Goal: Obtain resource: Obtain resource

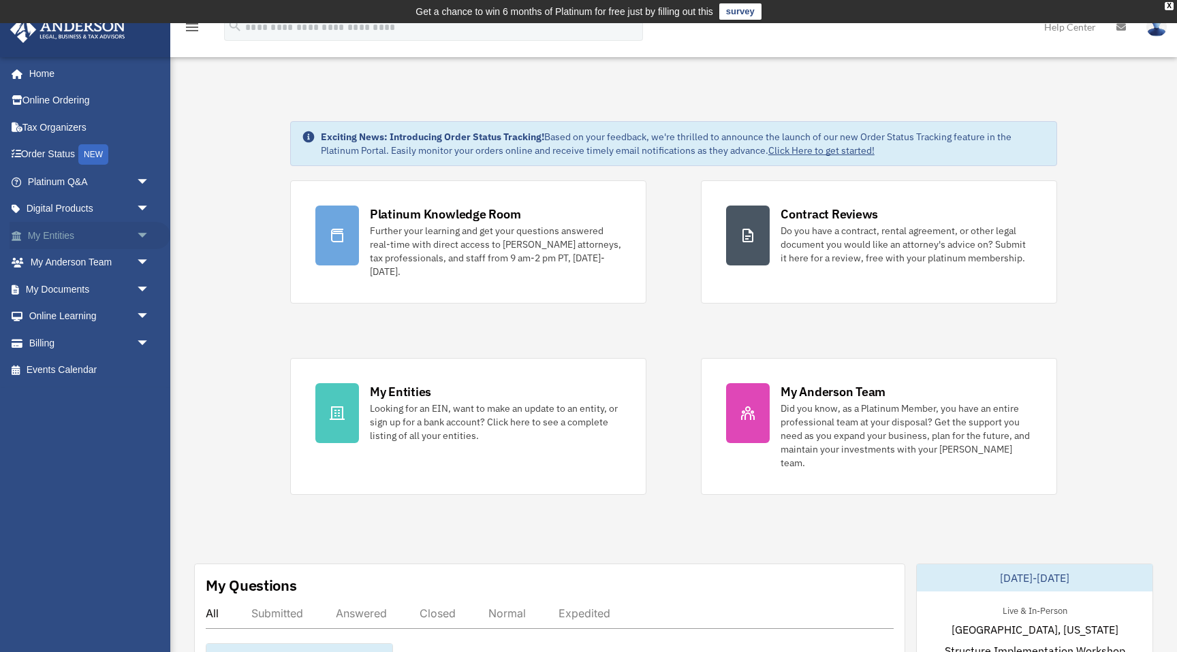
click at [73, 238] on link "My Entities arrow_drop_down" at bounding box center [90, 235] width 161 height 27
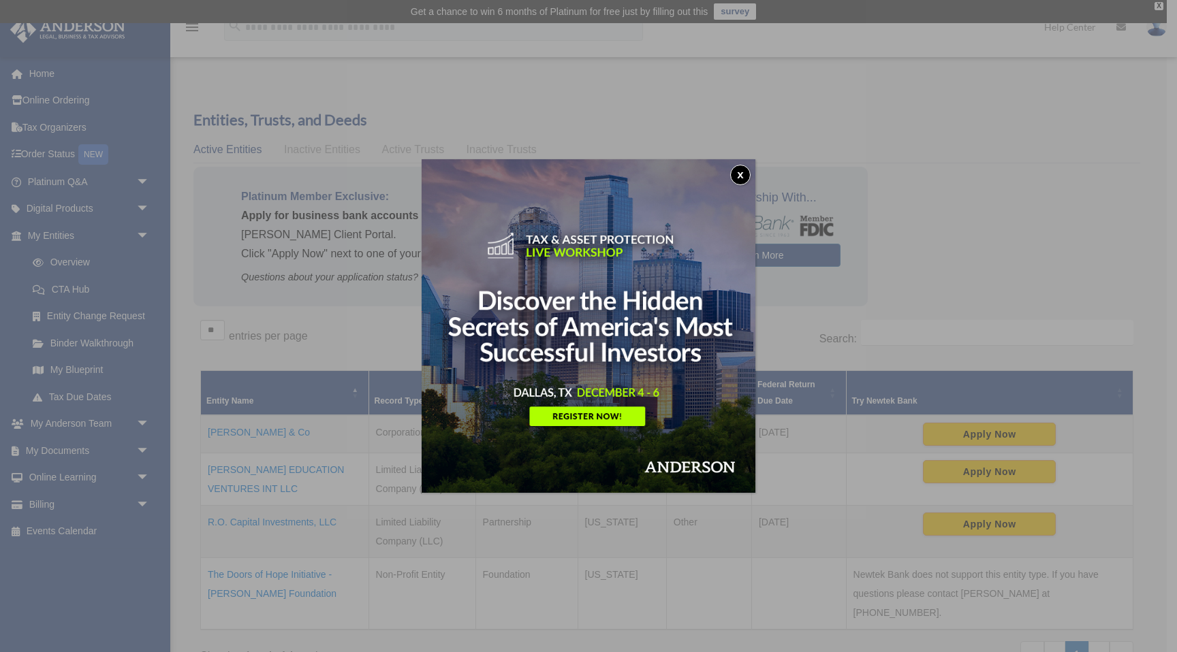
click at [737, 169] on button "x" at bounding box center [740, 175] width 20 height 20
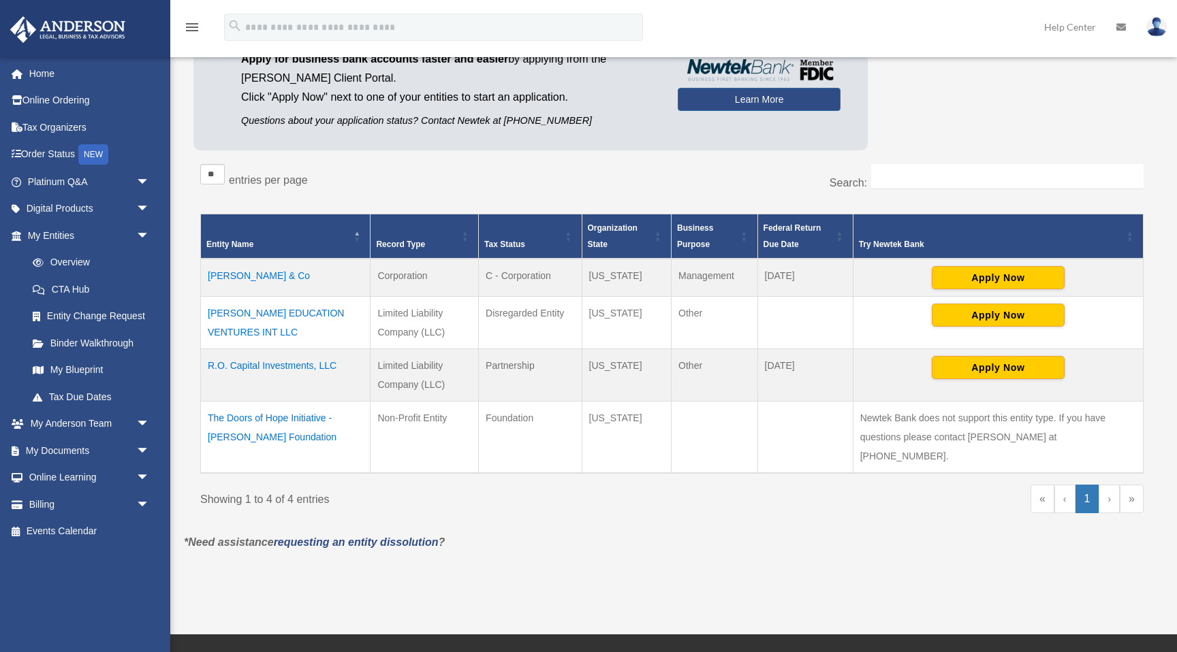
scroll to position [163, 0]
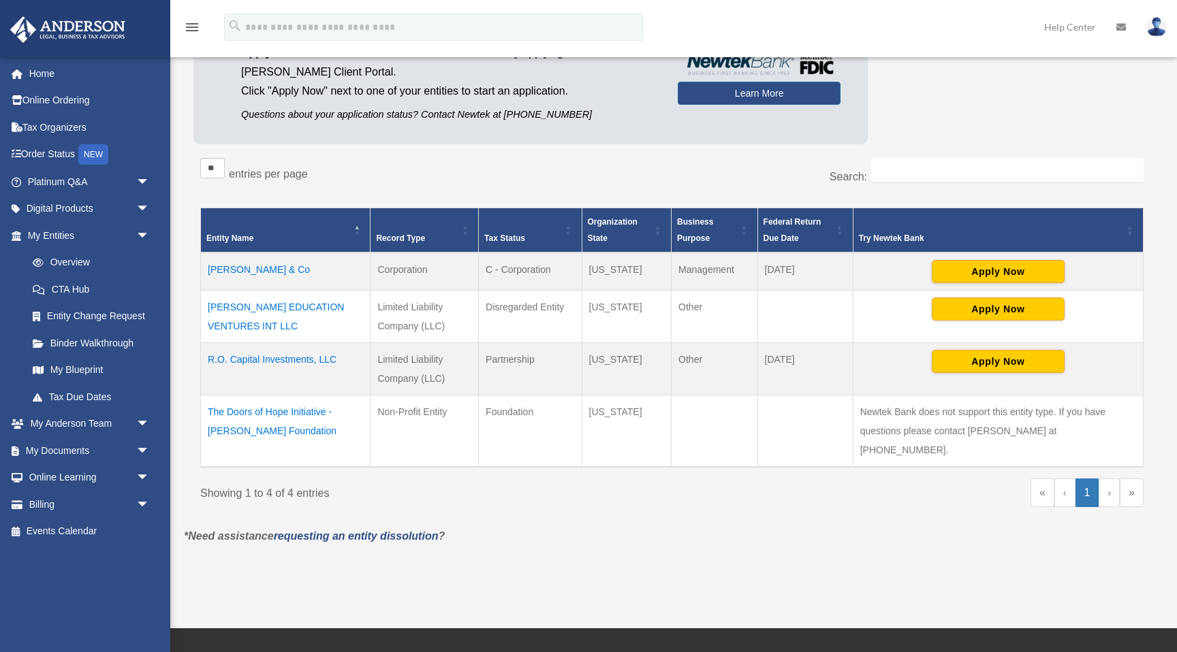
click at [327, 308] on td "[PERSON_NAME] EDUCATION VENTURES INT LLC" at bounding box center [286, 317] width 170 height 52
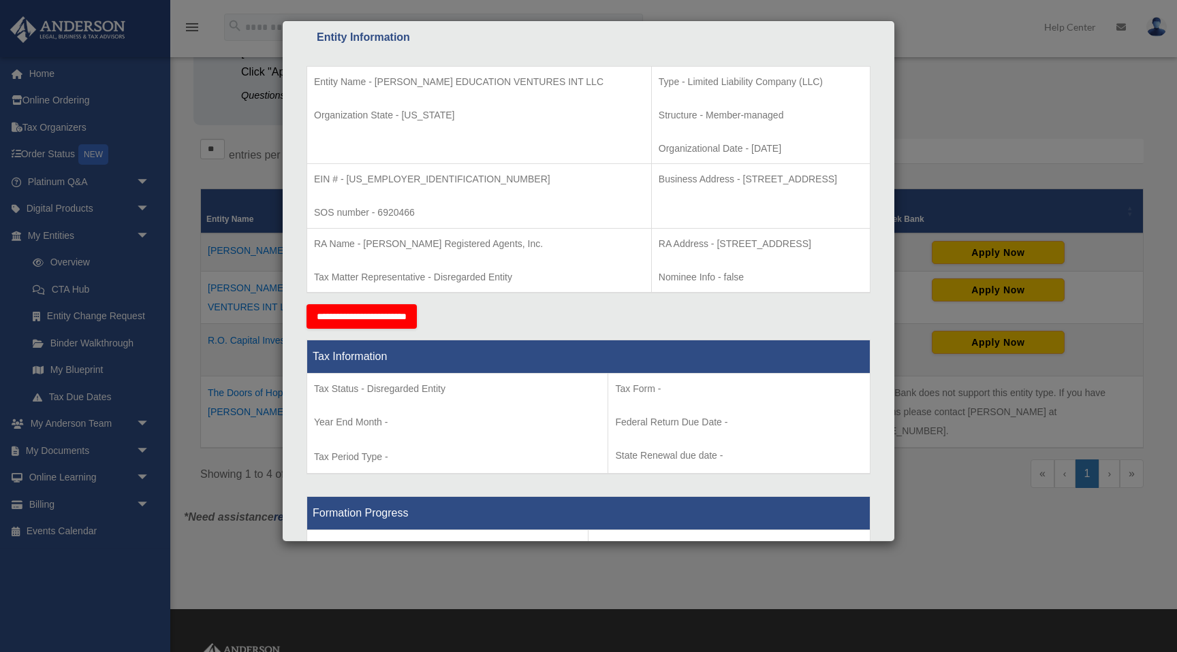
scroll to position [0, 0]
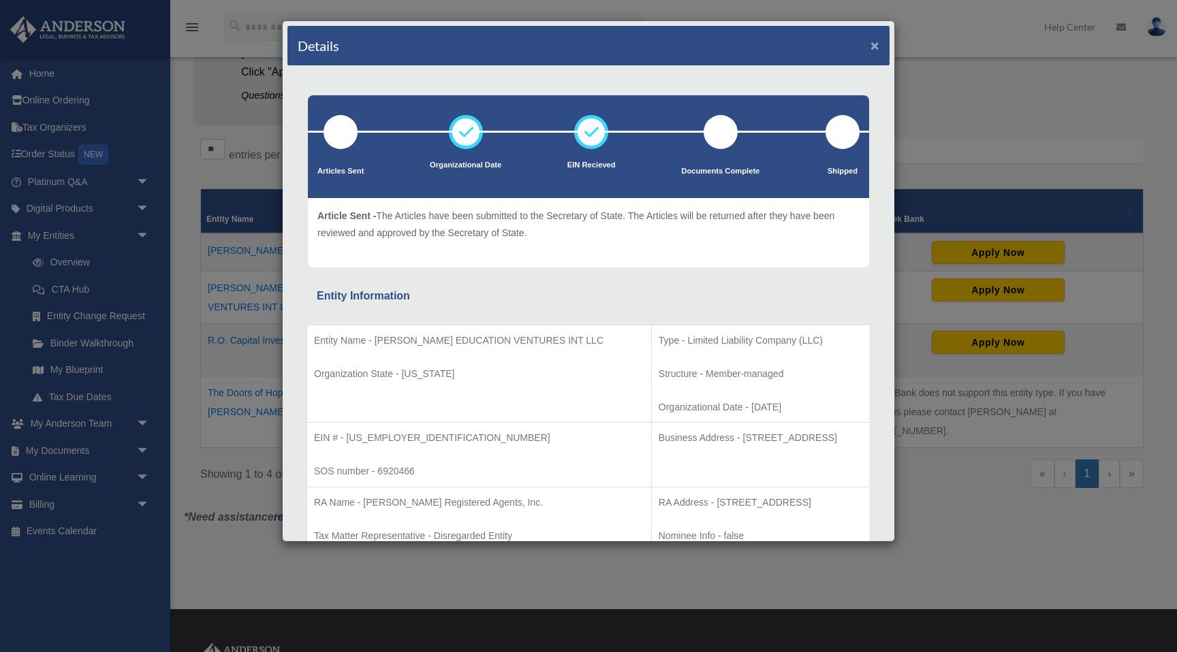
click at [875, 44] on button "×" at bounding box center [874, 45] width 9 height 14
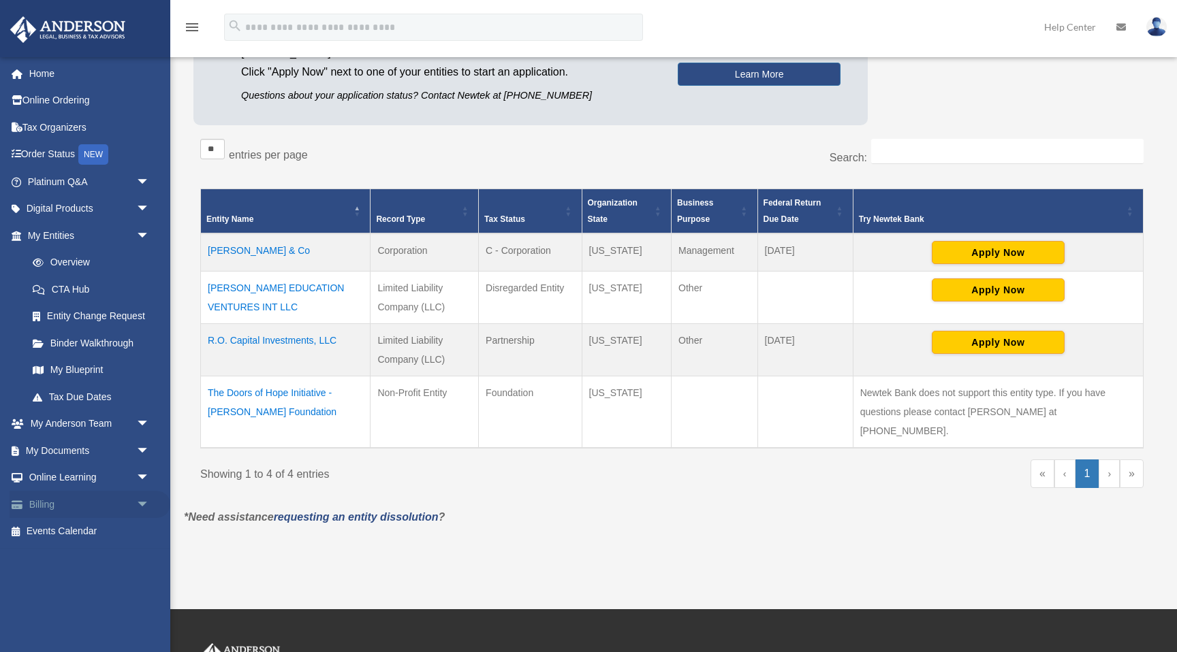
click at [85, 501] on link "Billing arrow_drop_down" at bounding box center [90, 504] width 161 height 27
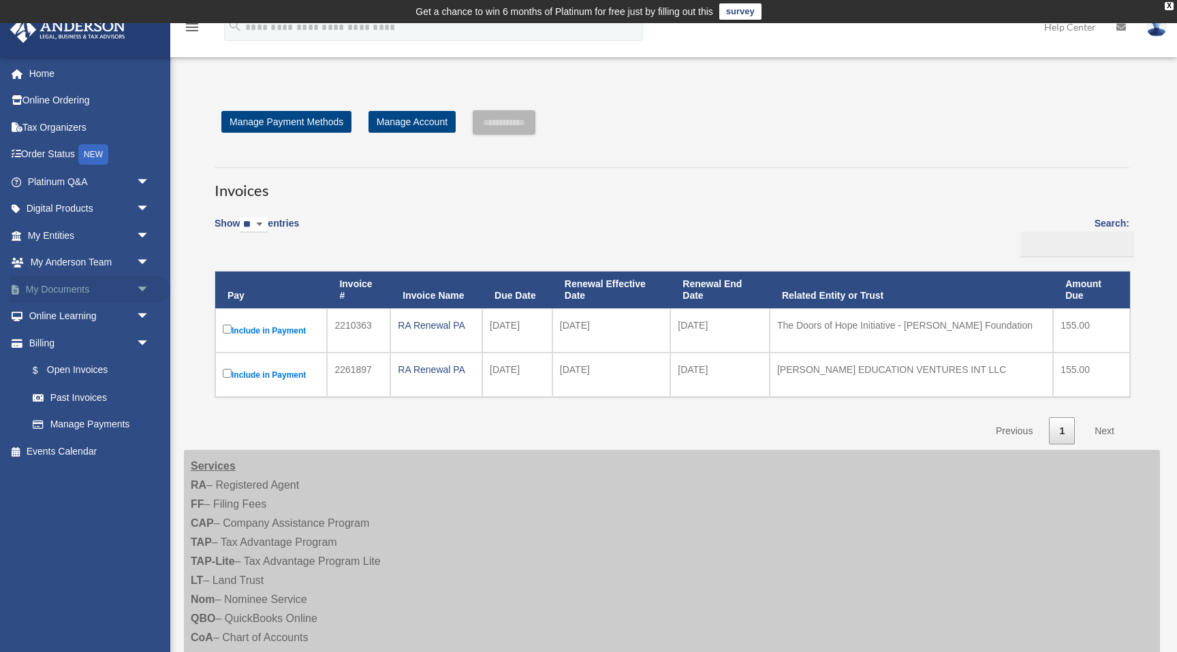
click at [148, 290] on span "arrow_drop_down" at bounding box center [149, 290] width 27 height 28
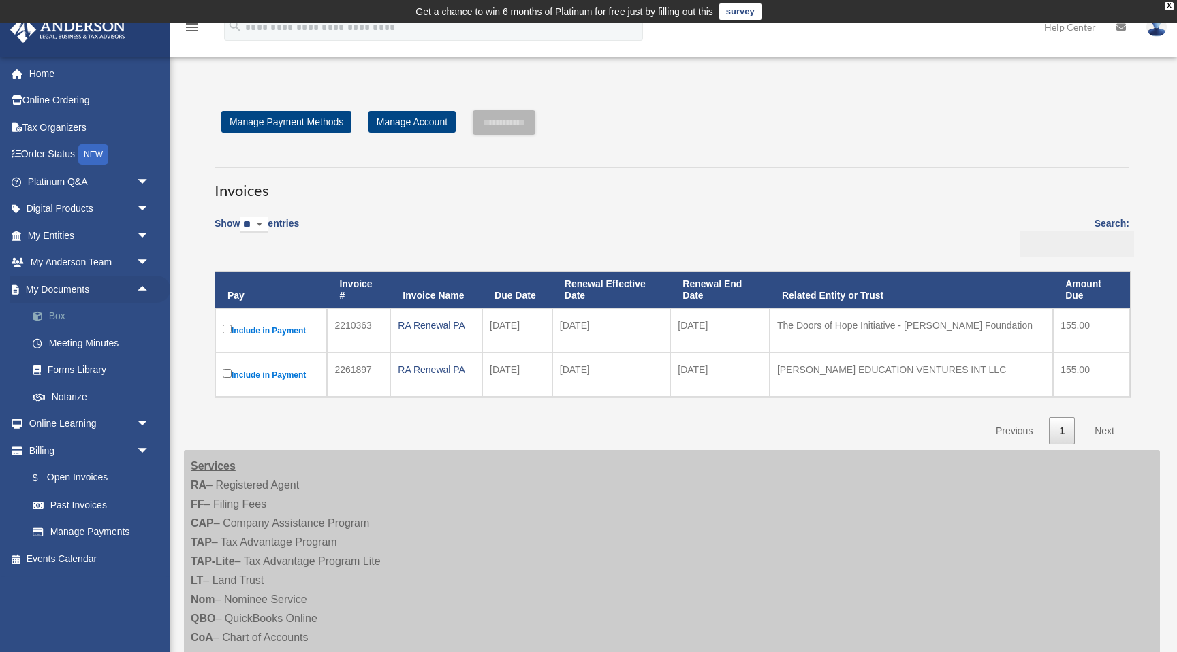
click at [54, 319] on link "Box" at bounding box center [94, 316] width 151 height 27
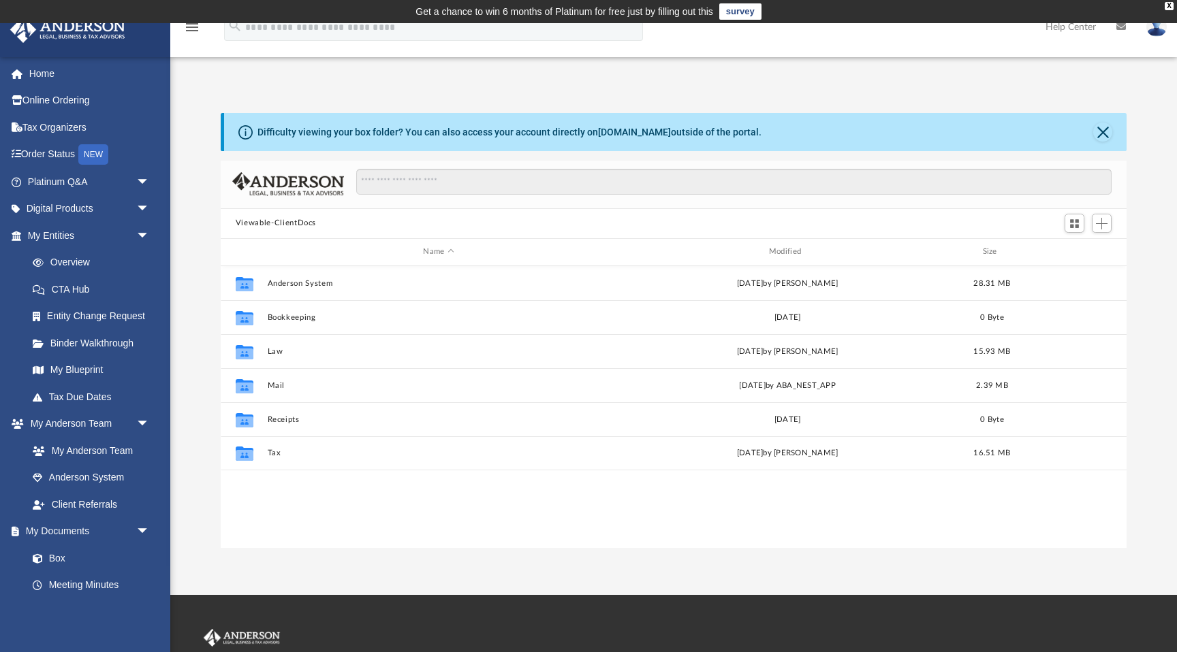
scroll to position [309, 906]
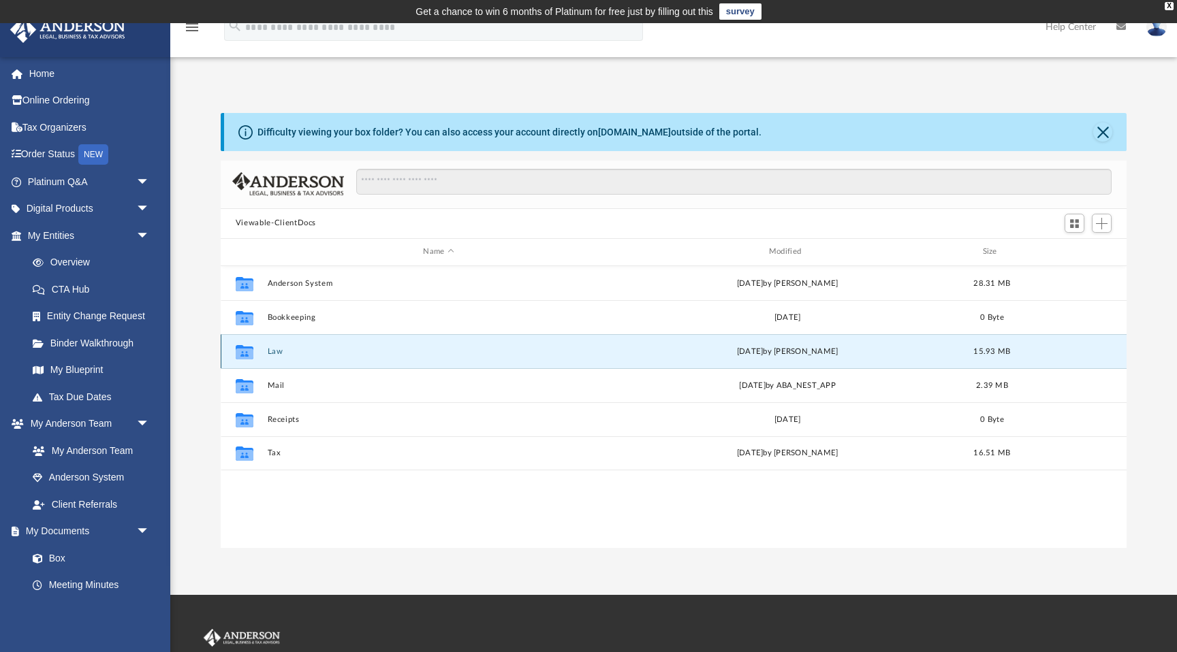
click at [276, 348] on button "Law" at bounding box center [438, 351] width 343 height 9
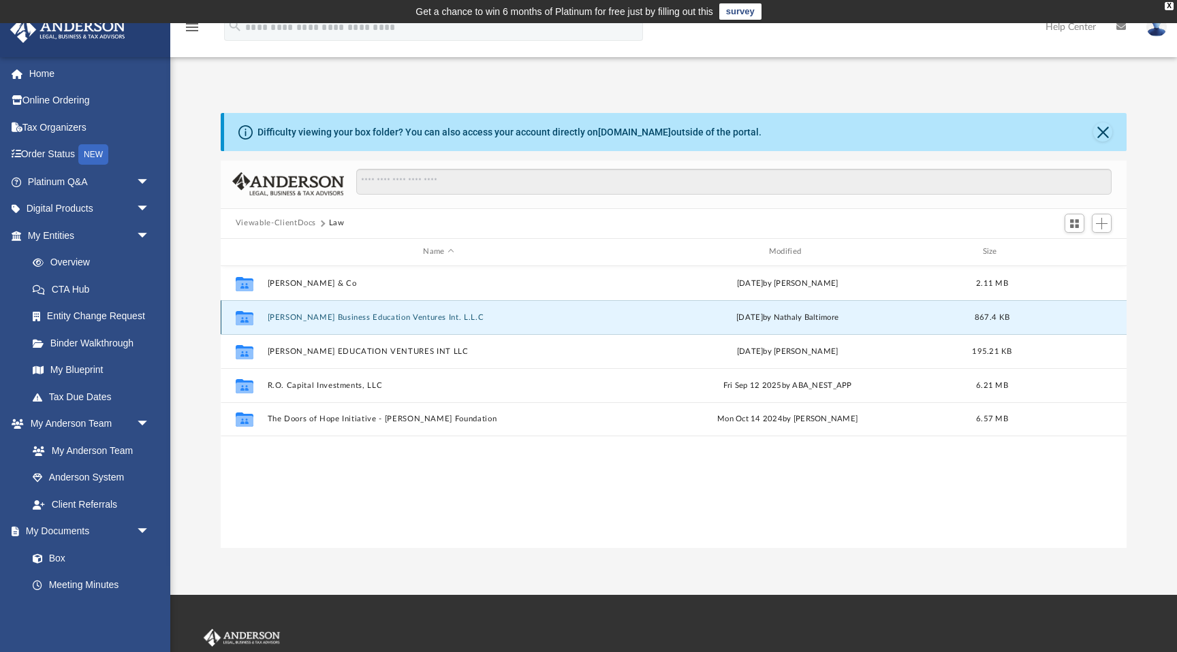
click at [339, 313] on button "[PERSON_NAME] Business Education Ventures Int. L.L.C" at bounding box center [438, 317] width 343 height 9
click at [339, 313] on button "Morris Business Education Ventures Int. L.L.C" at bounding box center [438, 317] width 343 height 9
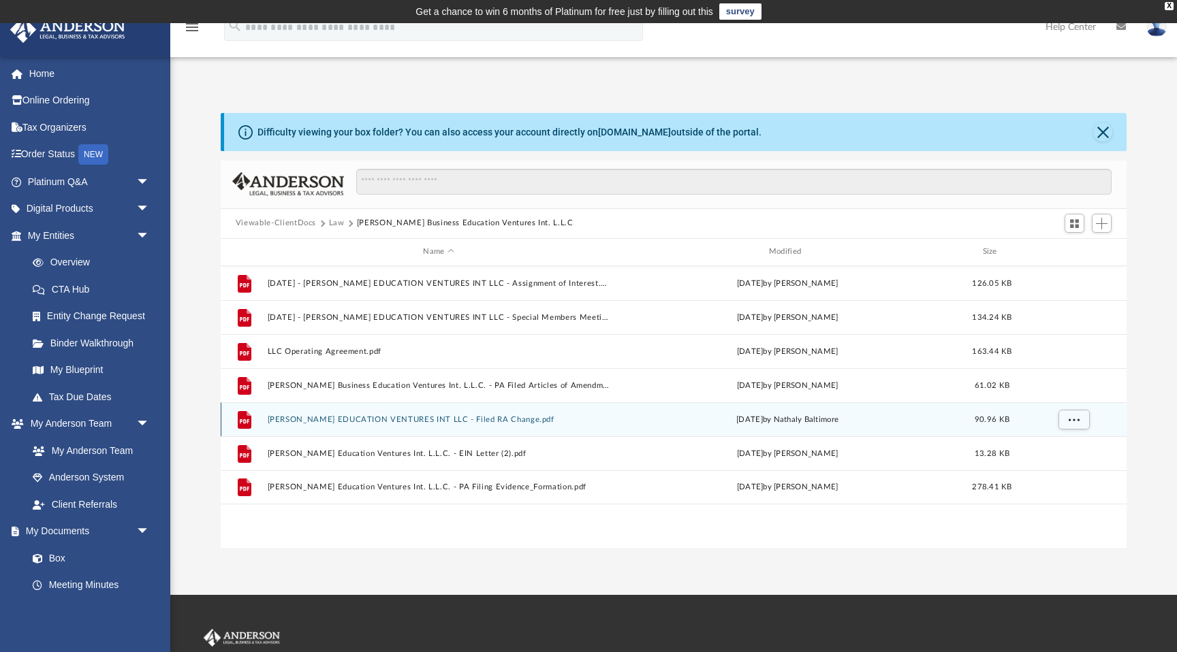
click at [486, 420] on button "MORRIS EDUCATION VENTURES INT LLC - Filed RA Change.pdf" at bounding box center [438, 419] width 343 height 9
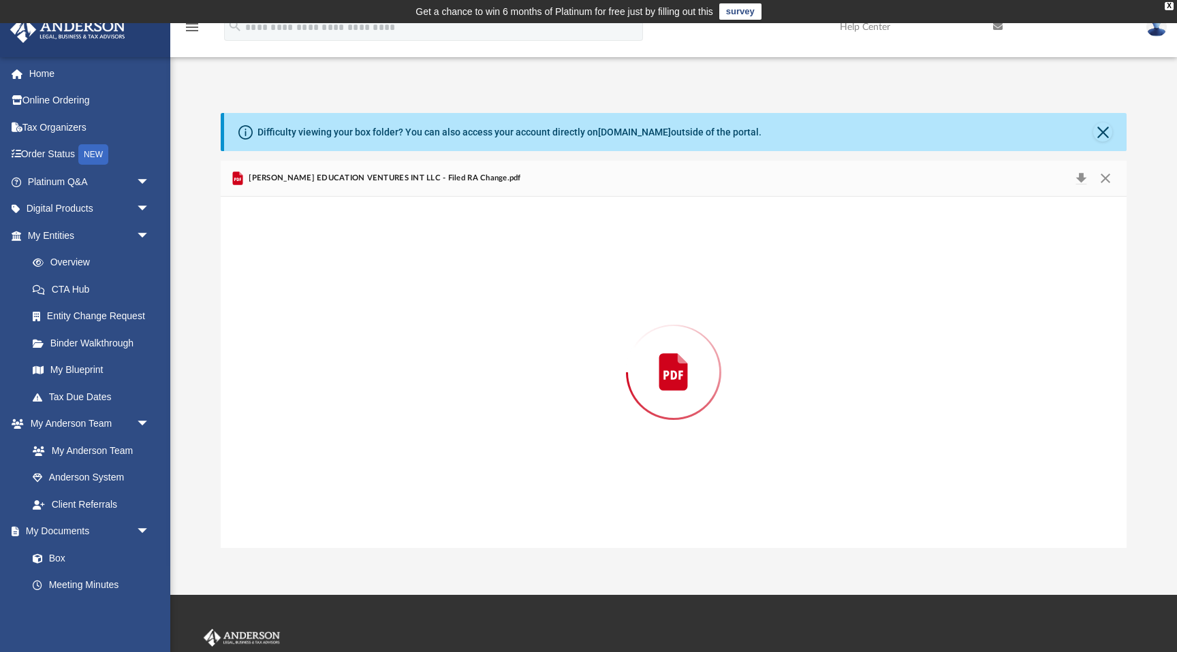
click at [486, 420] on div "Preview" at bounding box center [674, 372] width 906 height 351
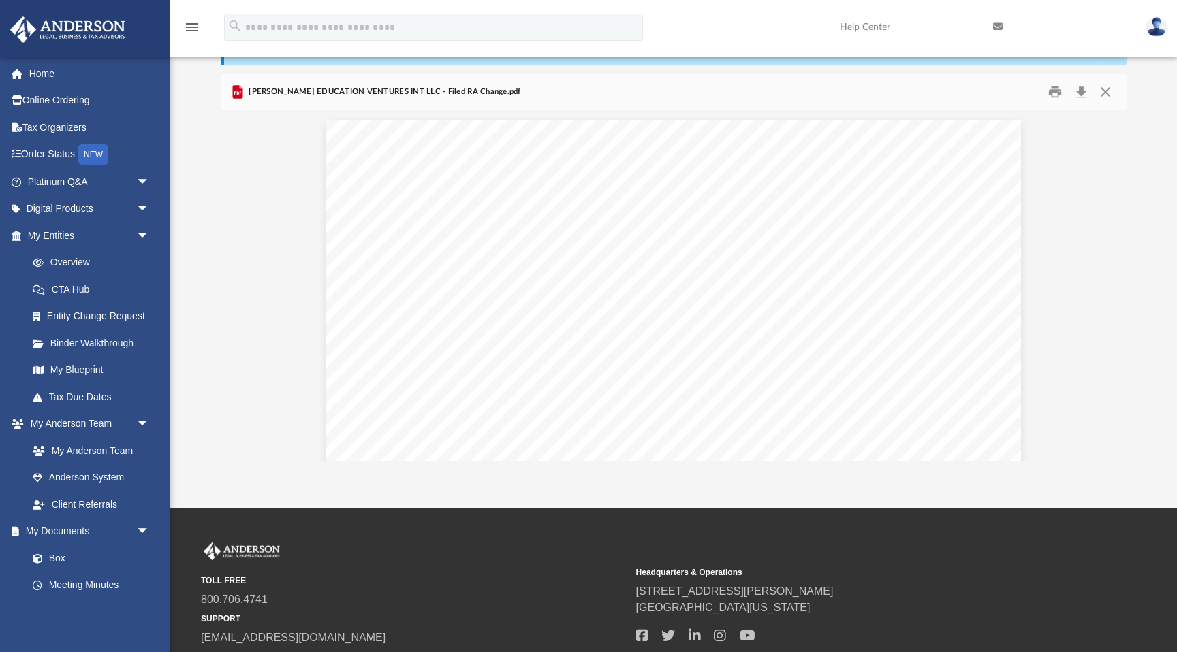
scroll to position [0, 0]
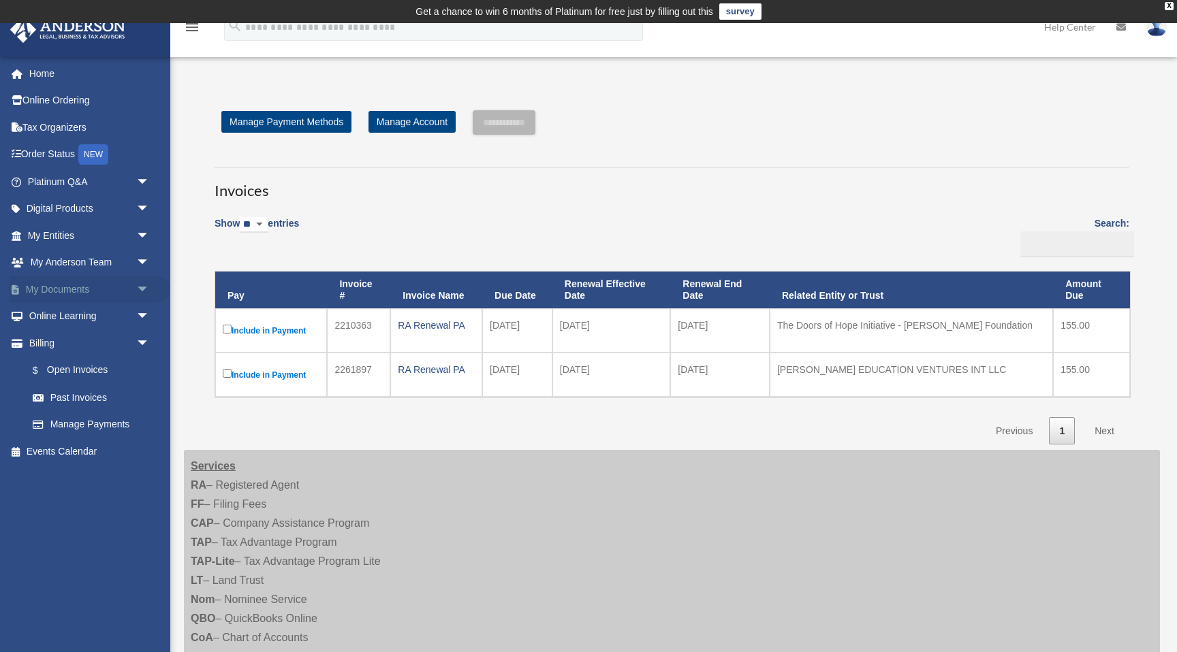
click at [102, 289] on link "My Documents arrow_drop_down" at bounding box center [90, 289] width 161 height 27
click at [147, 292] on span "arrow_drop_down" at bounding box center [149, 290] width 27 height 28
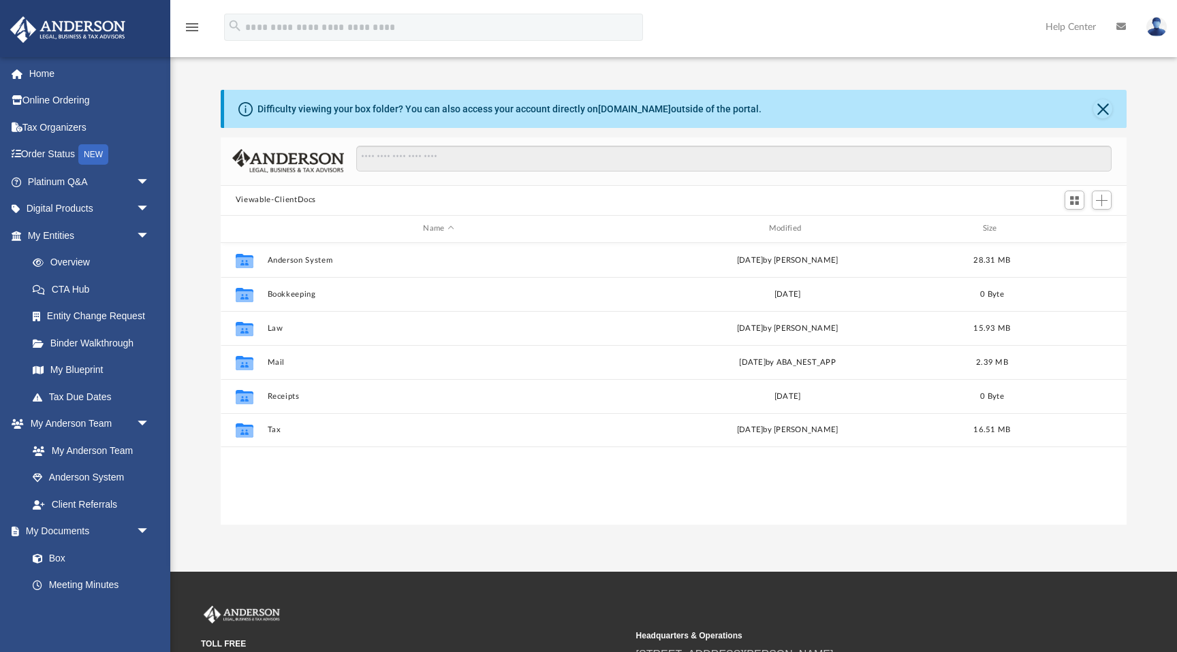
scroll to position [309, 906]
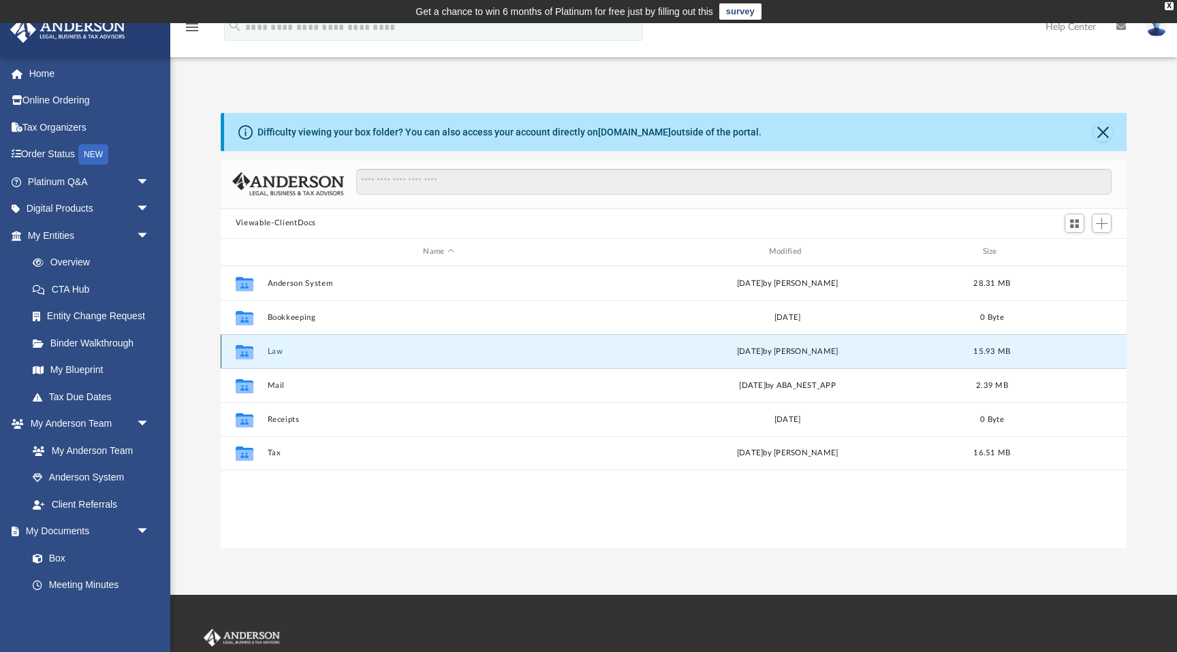
click at [281, 353] on button "Law" at bounding box center [438, 351] width 343 height 9
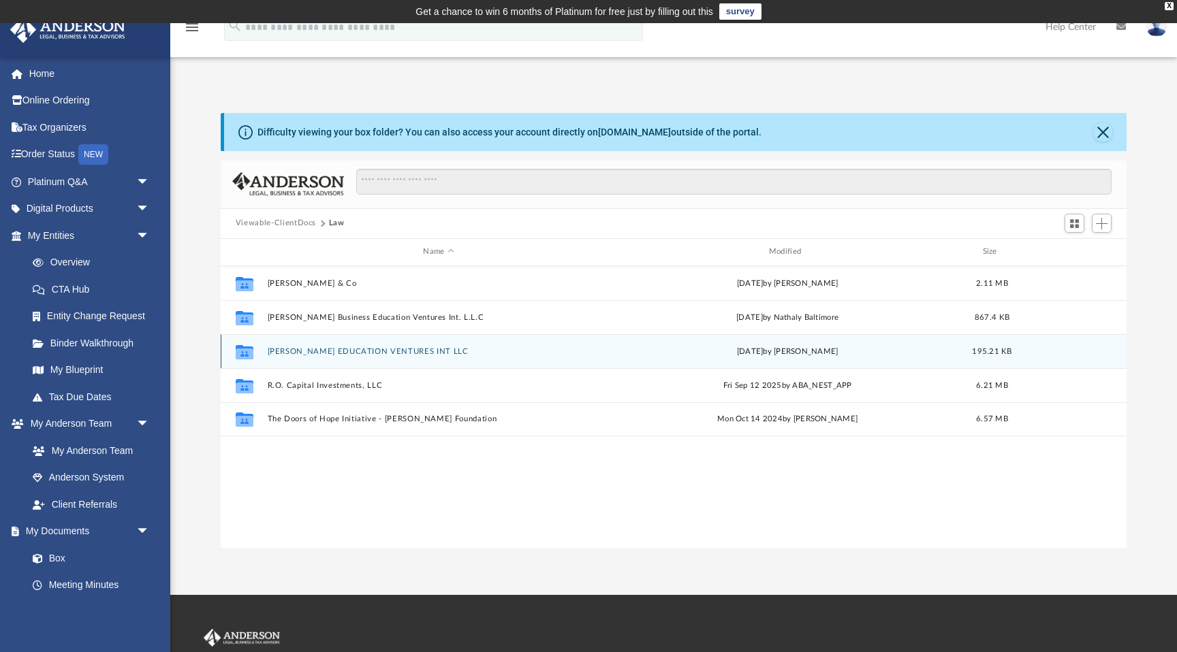
click at [286, 351] on button "[PERSON_NAME] EDUCATION VENTURES INT LLC" at bounding box center [438, 351] width 343 height 9
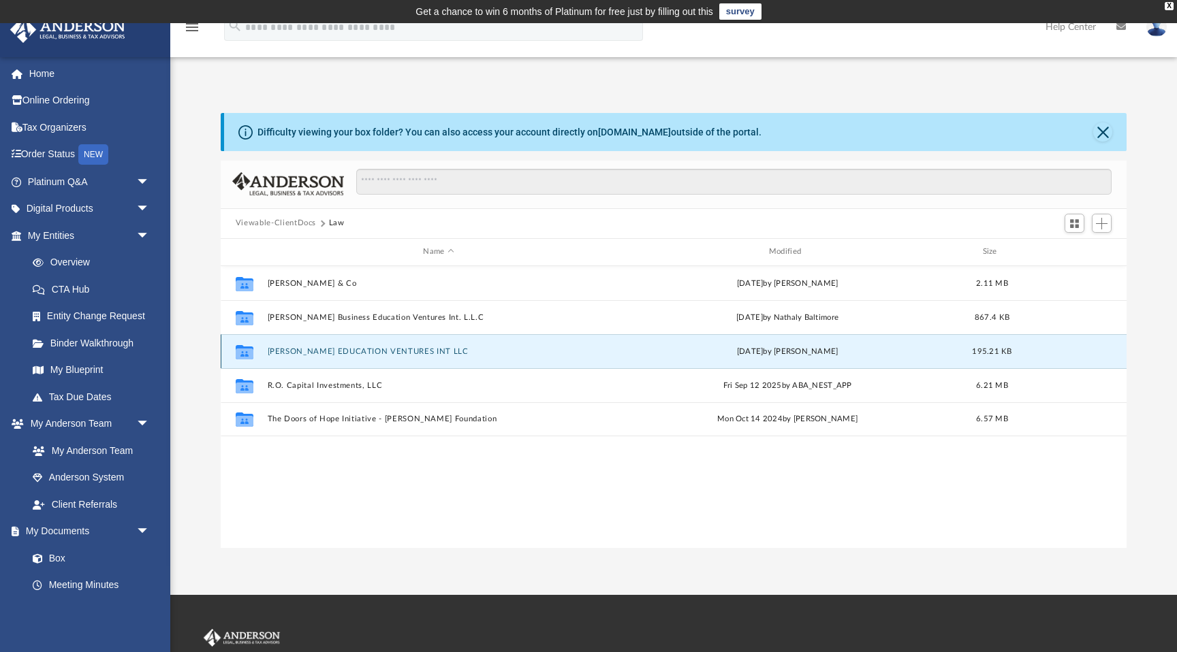
click at [286, 351] on button "[PERSON_NAME] EDUCATION VENTURES INT LLC" at bounding box center [438, 351] width 343 height 9
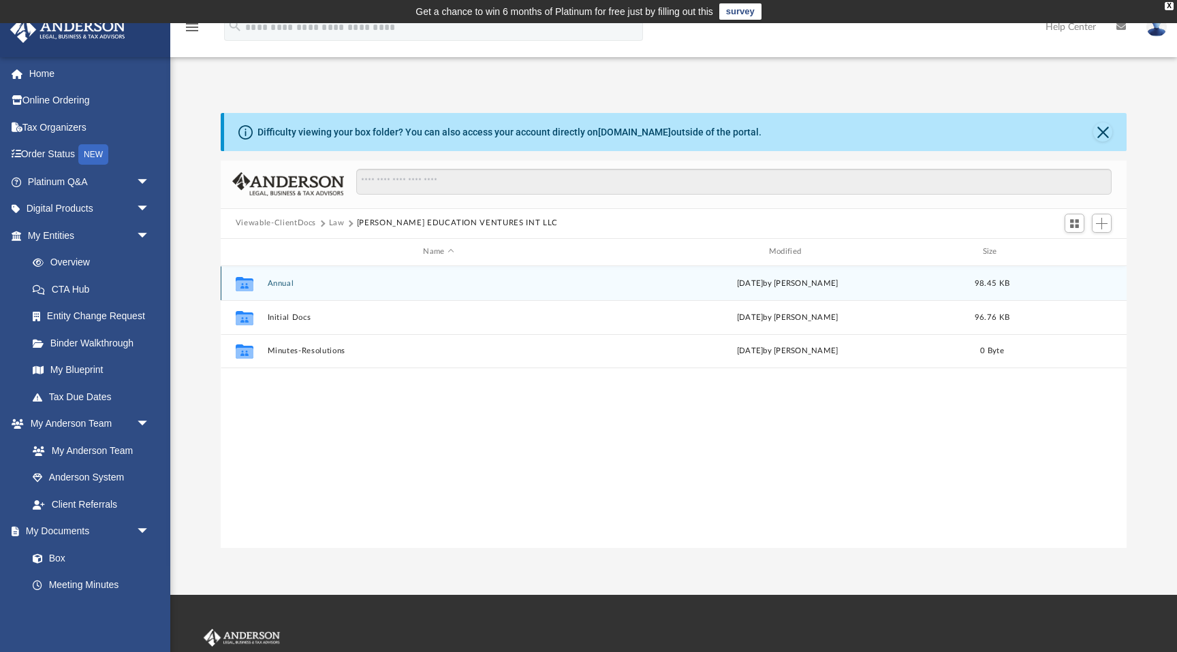
click at [287, 284] on button "Annual" at bounding box center [438, 283] width 343 height 9
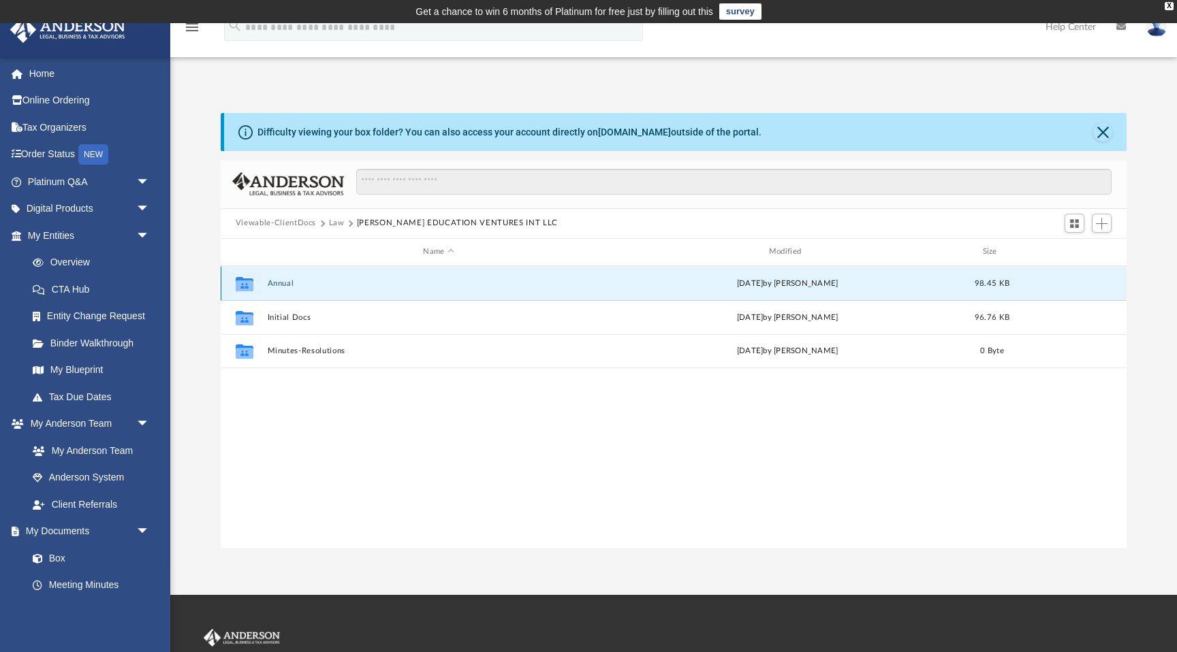
click at [287, 284] on button "Annual" at bounding box center [438, 283] width 343 height 9
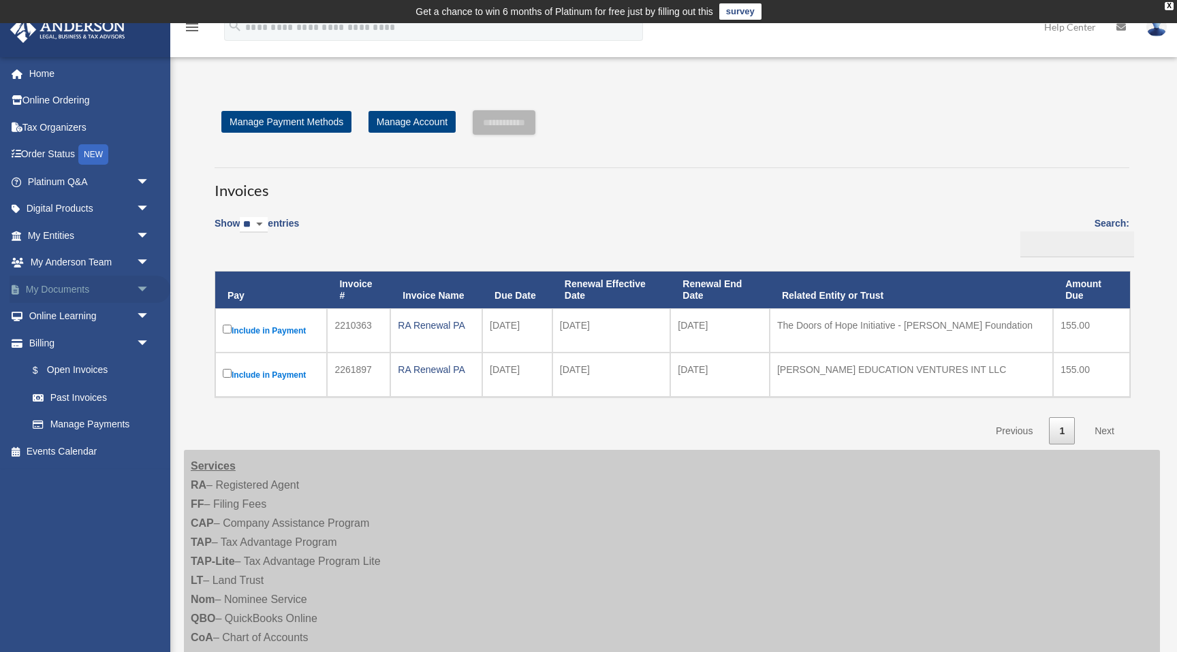
click at [62, 285] on link "My Documents arrow_drop_down" at bounding box center [90, 289] width 161 height 27
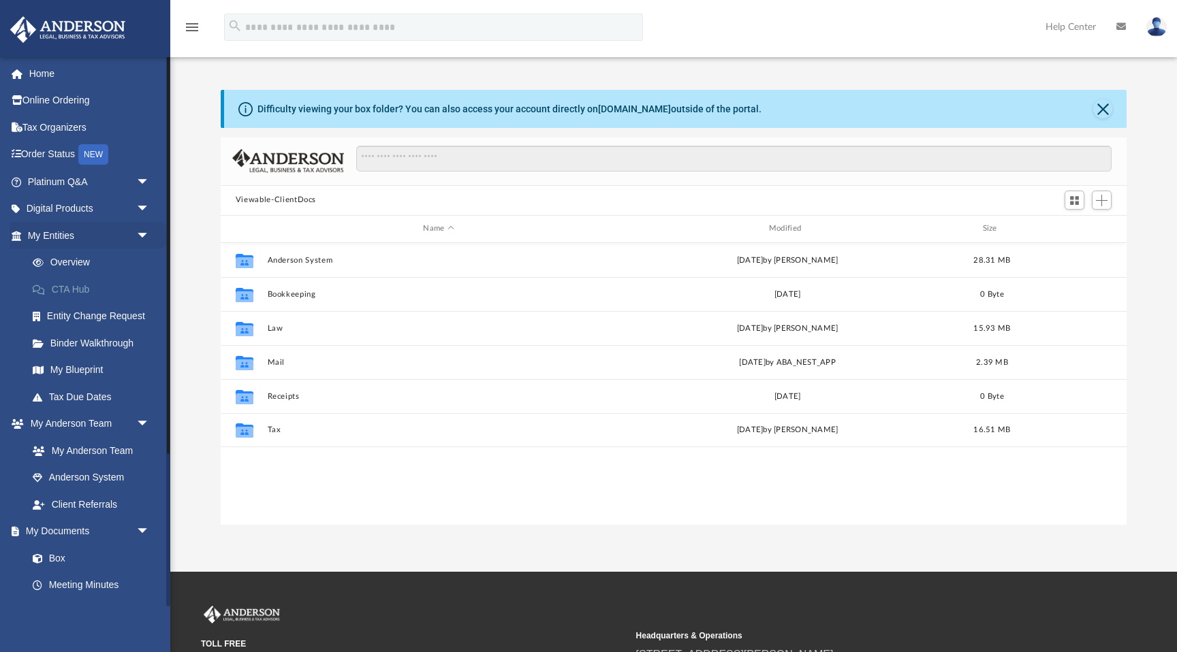
scroll to position [309, 906]
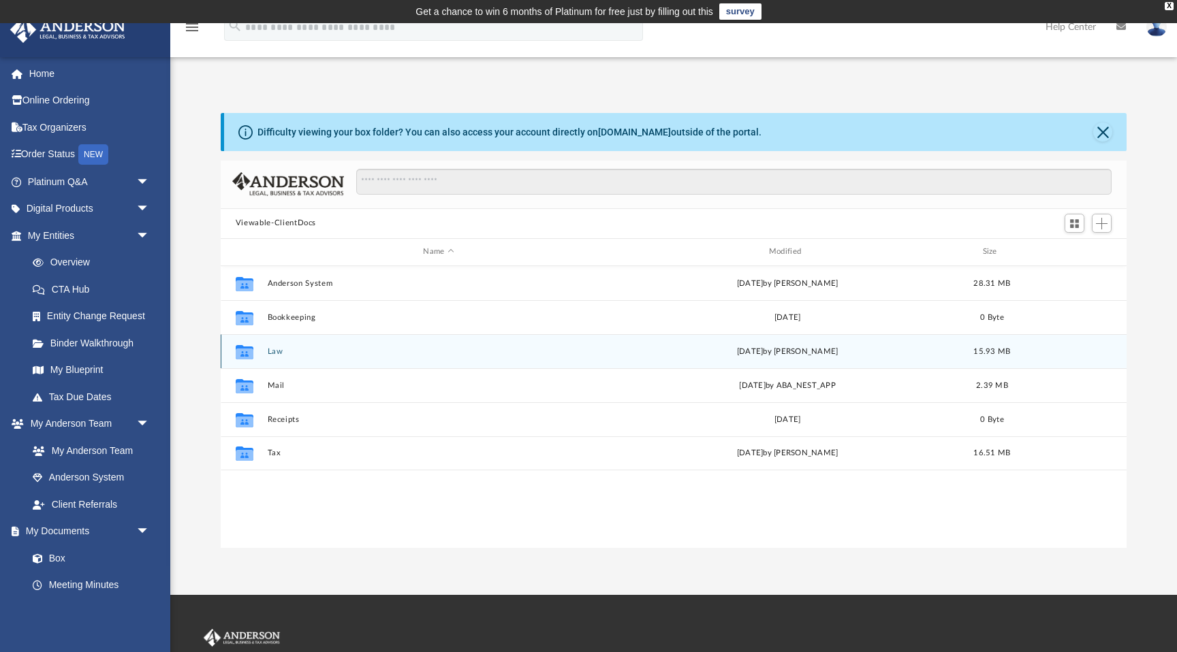
click at [282, 350] on button "Law" at bounding box center [438, 351] width 343 height 9
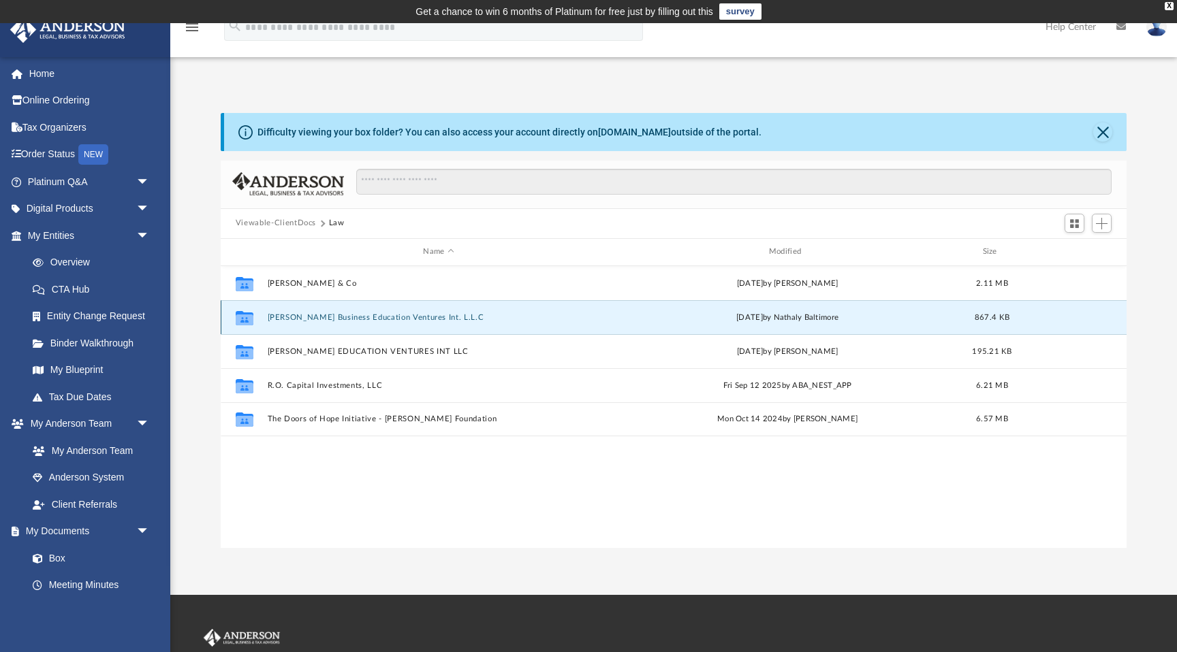
click at [308, 320] on button "[PERSON_NAME] Business Education Ventures Int. L.L.C" at bounding box center [438, 317] width 343 height 9
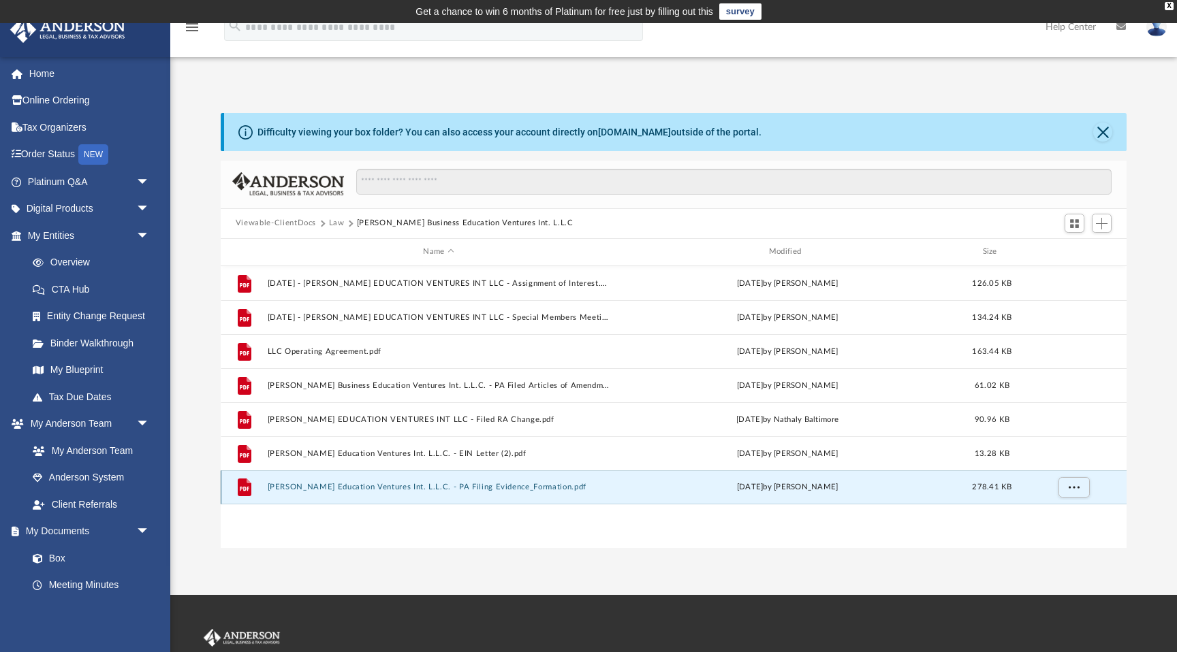
click at [304, 488] on button "[PERSON_NAME] Education Ventures Int. L.L.C. - PA Filing Evidence_Formation.pdf" at bounding box center [438, 487] width 343 height 9
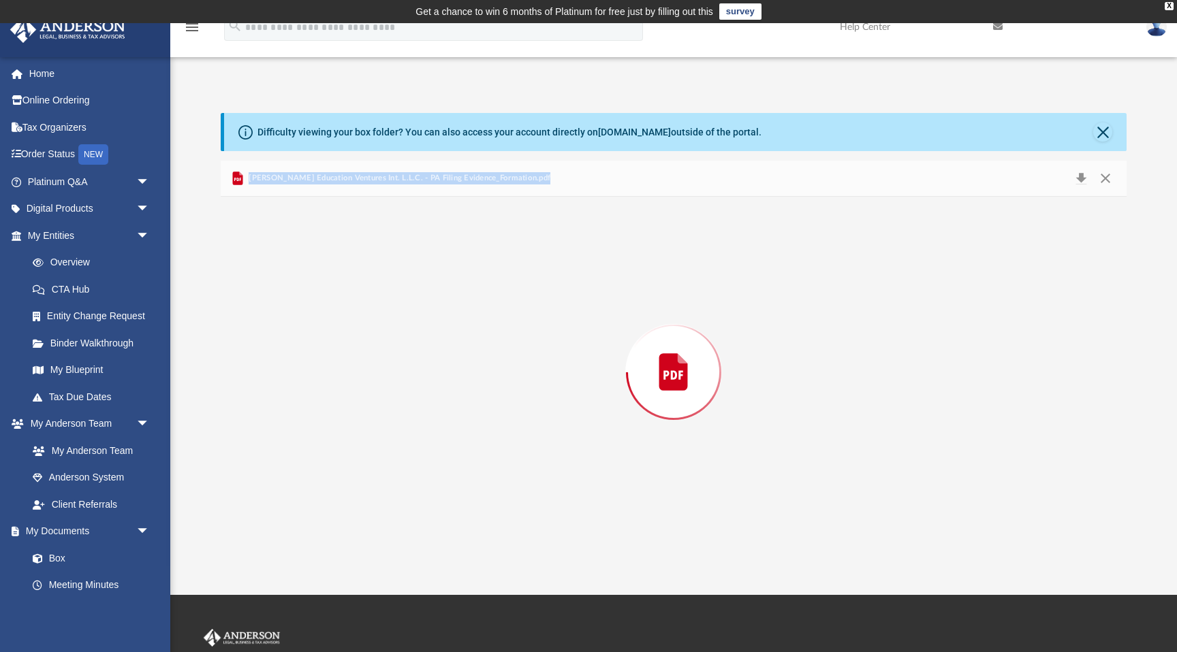
click at [304, 488] on div "Preview" at bounding box center [674, 372] width 906 height 351
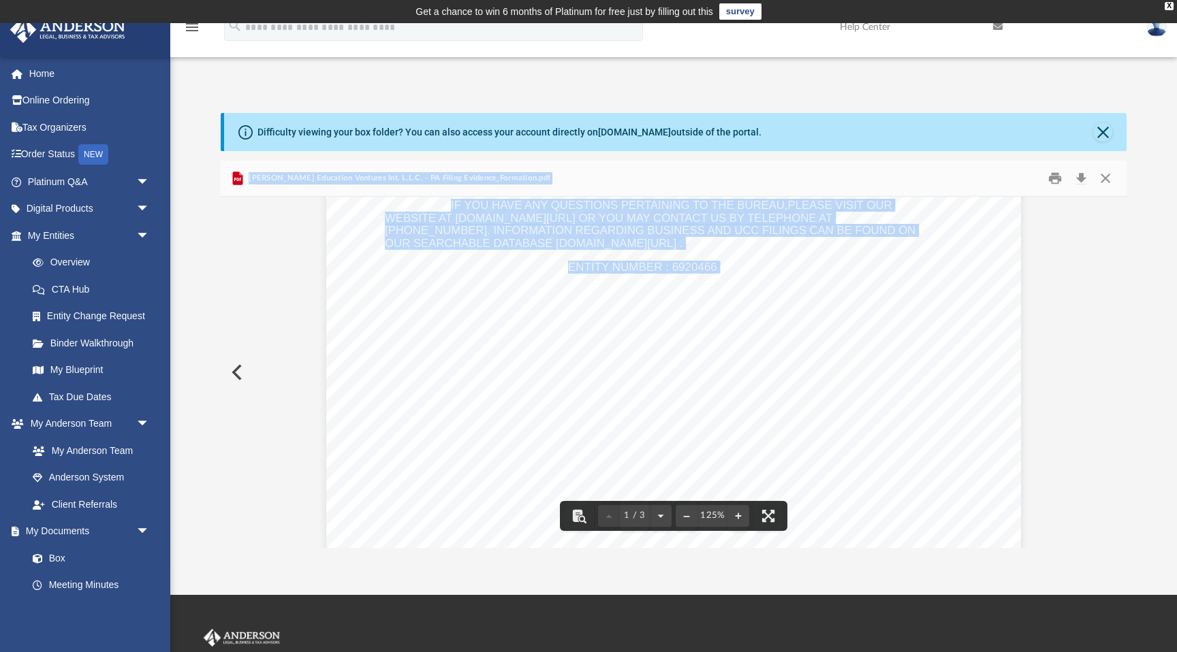
scroll to position [424, 0]
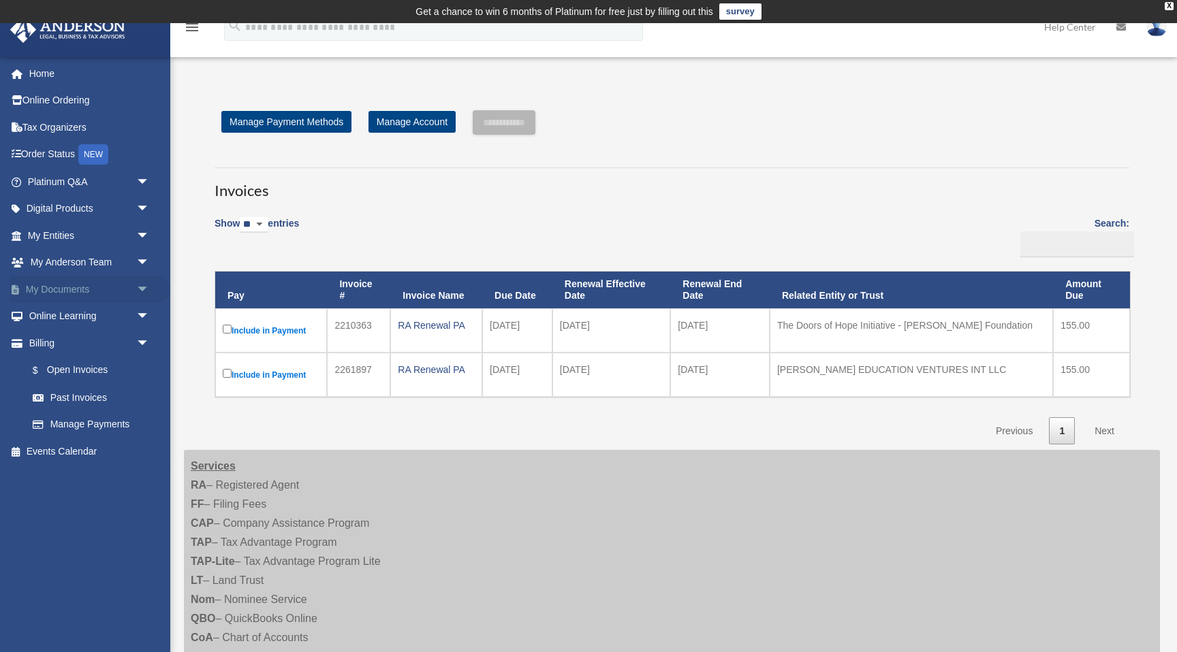
click at [82, 293] on link "My Documents arrow_drop_down" at bounding box center [90, 289] width 161 height 27
click at [143, 291] on span "arrow_drop_down" at bounding box center [149, 290] width 27 height 28
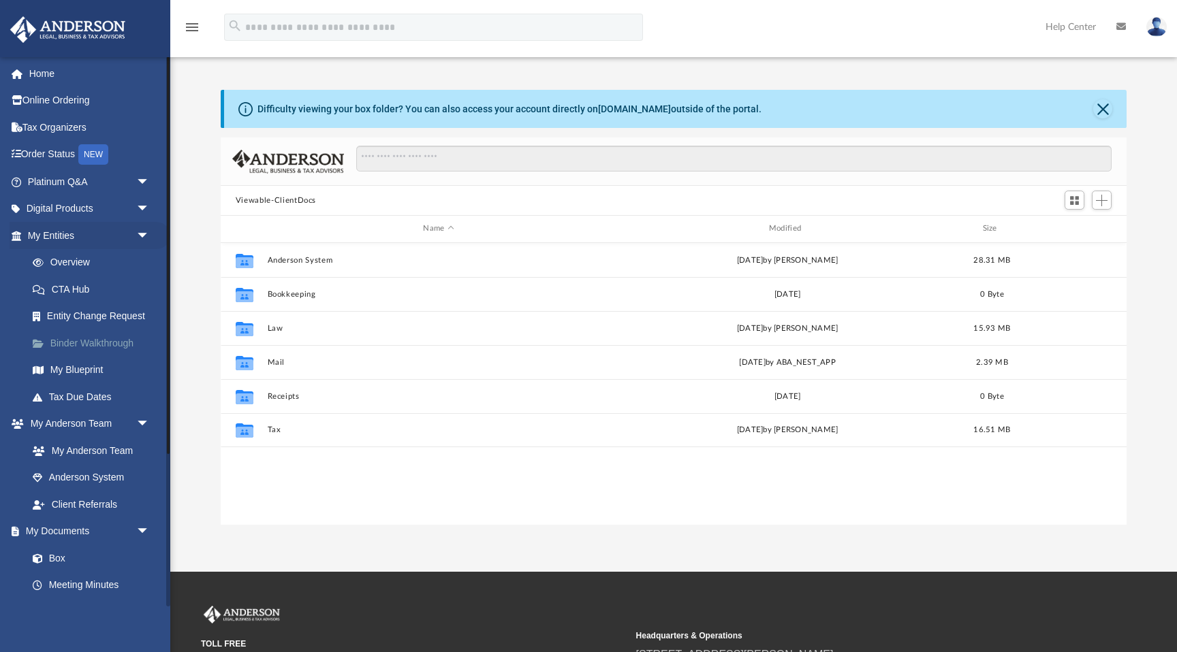
scroll to position [309, 906]
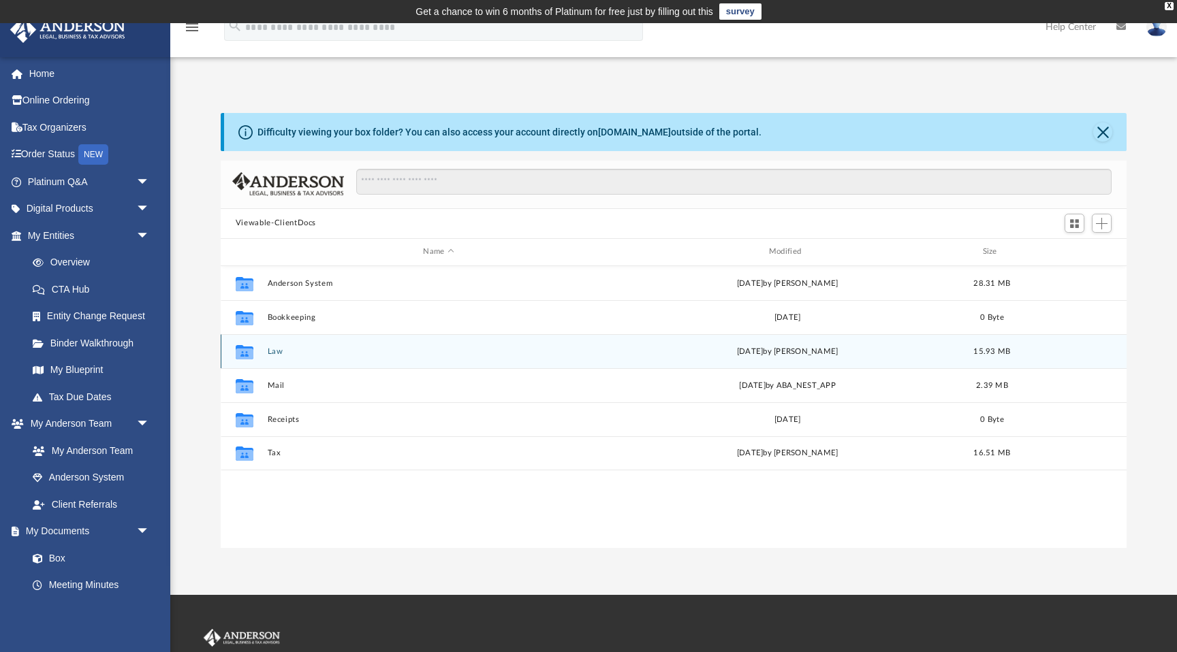
click at [287, 354] on button "Law" at bounding box center [438, 351] width 343 height 9
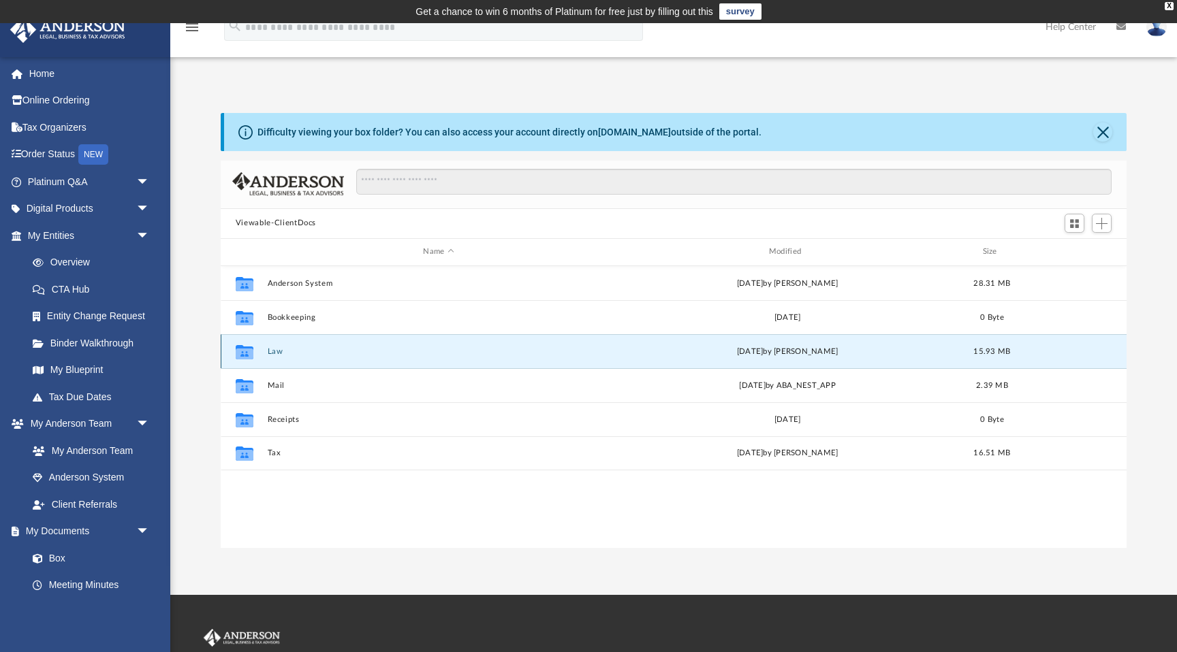
click at [287, 354] on button "Law" at bounding box center [438, 351] width 343 height 9
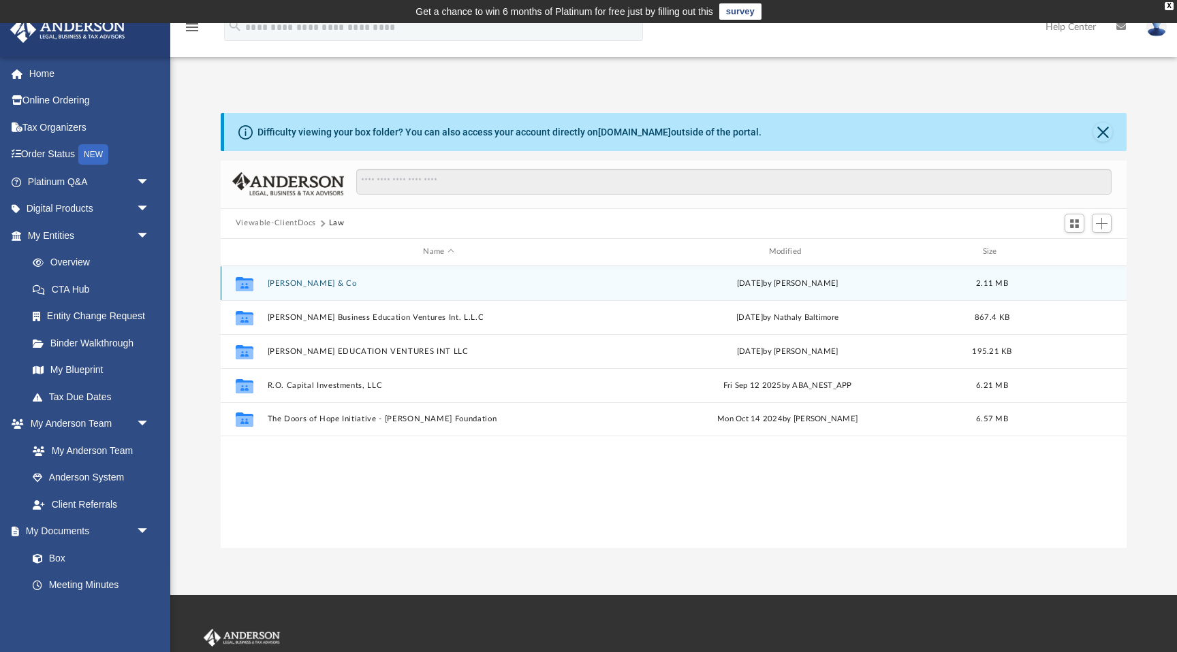
click at [332, 287] on div "Collaborated Folder [PERSON_NAME] & Co [DATE] by [PERSON_NAME] 2.11 MB" at bounding box center [674, 283] width 906 height 34
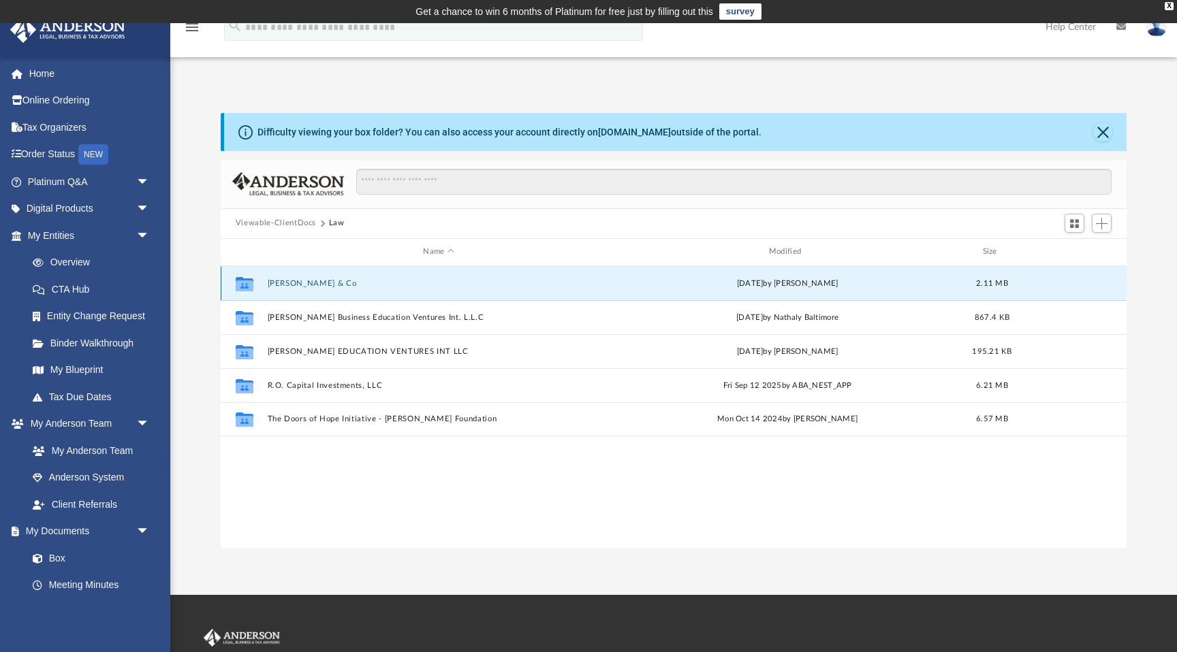
click at [317, 285] on button "[PERSON_NAME] & Co" at bounding box center [438, 283] width 343 height 9
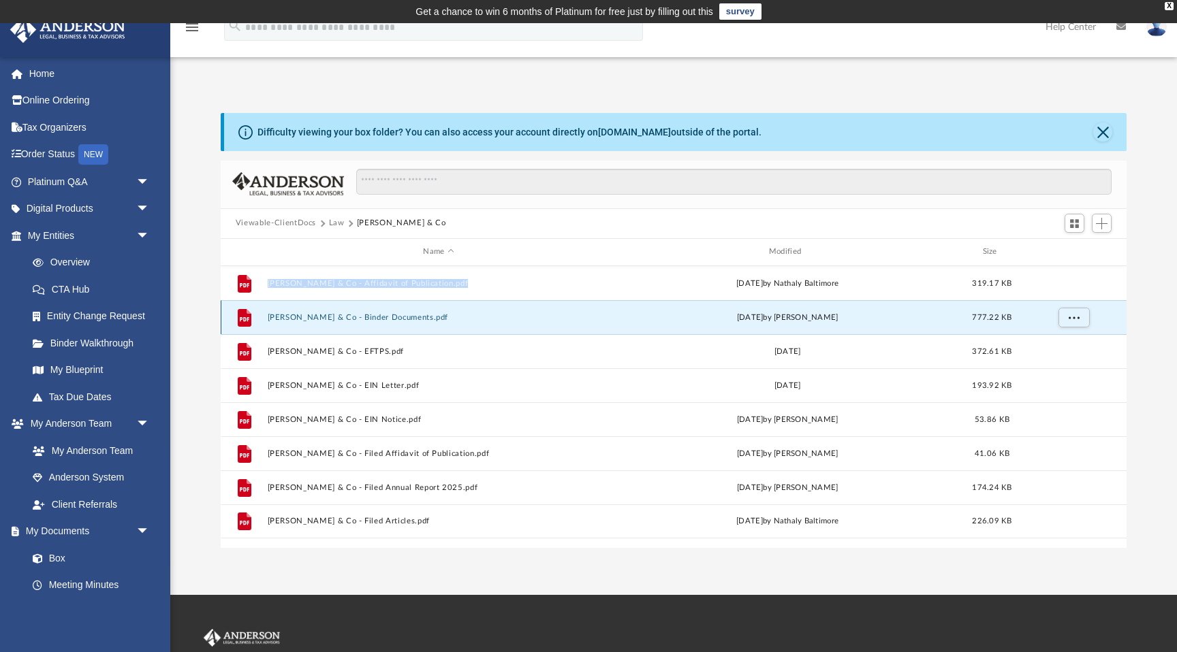
click at [336, 317] on button "Morris Anthony & Co - Binder Documents.pdf" at bounding box center [438, 317] width 343 height 9
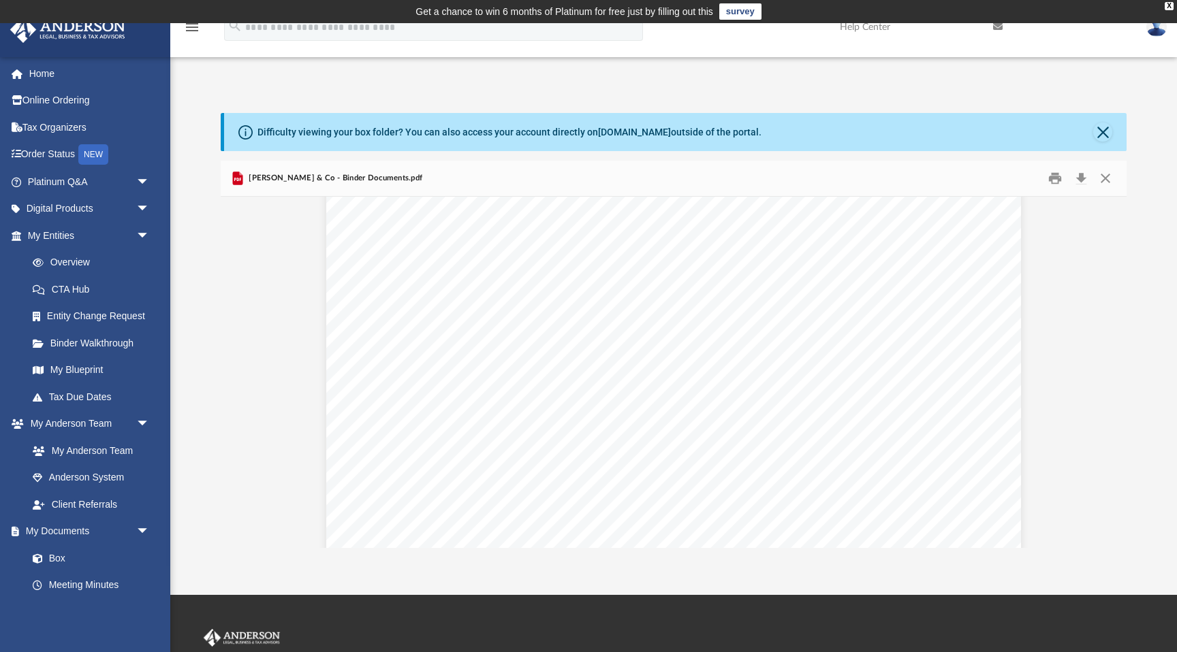
scroll to position [16093, 0]
drag, startPoint x: 415, startPoint y: 258, endPoint x: 669, endPoint y: 281, distance: 255.0
click at [669, 281] on div "Morris Anthony & Co ORGANIZATIONAL MEETING This section contains the start of y…" at bounding box center [673, 192] width 695 height 899
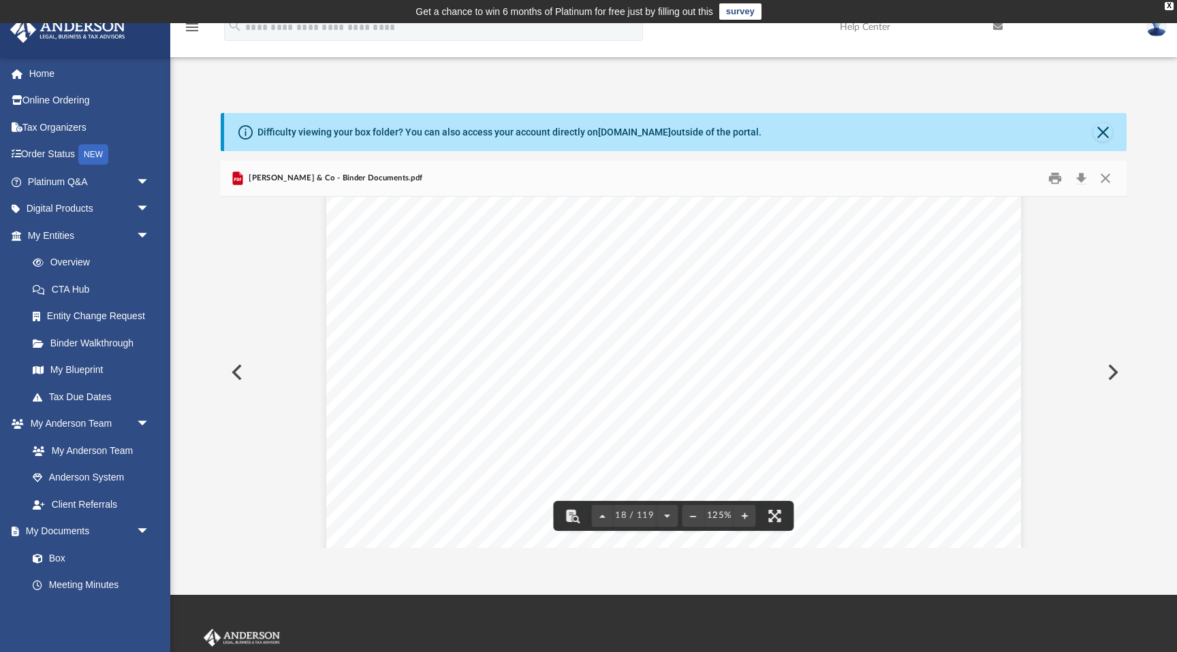
click at [418, 332] on div "Page 18" at bounding box center [673, 487] width 695 height 310
drag, startPoint x: 415, startPoint y: 319, endPoint x: 681, endPoint y: 364, distance: 269.9
click at [681, 363] on div "Morris Anthony & Co ORGANIZATIONAL MEETING This section contains the start of y…" at bounding box center [673, 192] width 695 height 899
drag, startPoint x: 418, startPoint y: 319, endPoint x: 681, endPoint y: 366, distance: 267.0
click at [681, 366] on div "Morris Anthony & Co ORGANIZATIONAL MEETING This section contains the start of y…" at bounding box center [673, 192] width 695 height 899
